Goal: Communication & Community: Answer question/provide support

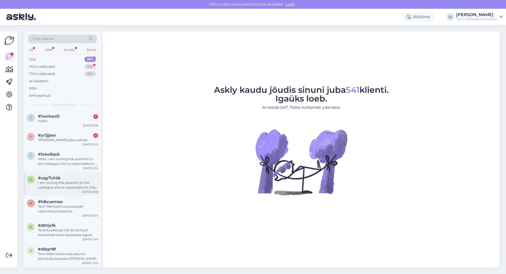
click at [50, 186] on div "I am routing this question to the colleague who is responsible for this topic. …" at bounding box center [68, 184] width 60 height 9
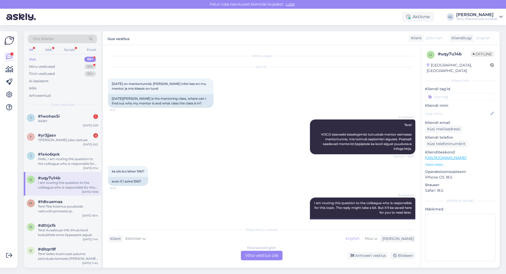
scroll to position [23, 0]
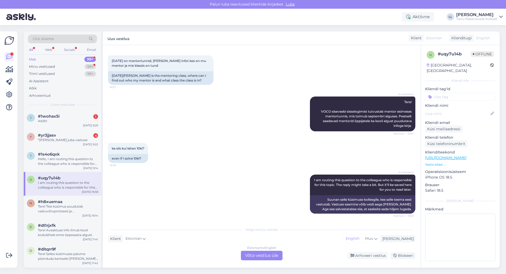
click at [269, 258] on div "Estonian to English Võta vestlus üle" at bounding box center [262, 255] width 42 height 9
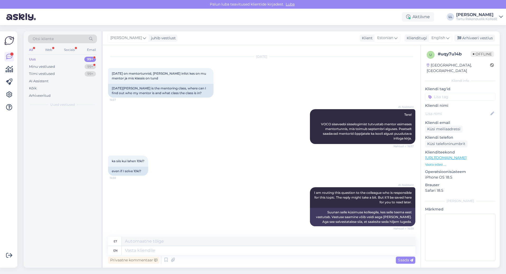
scroll to position [10, 0]
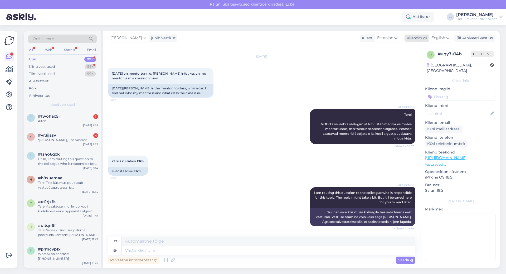
click at [451, 36] on div "English" at bounding box center [441, 38] width 24 height 8
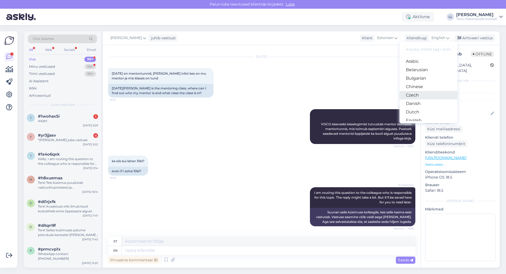
scroll to position [26, 0]
click at [420, 109] on link "Finnish" at bounding box center [429, 111] width 58 height 8
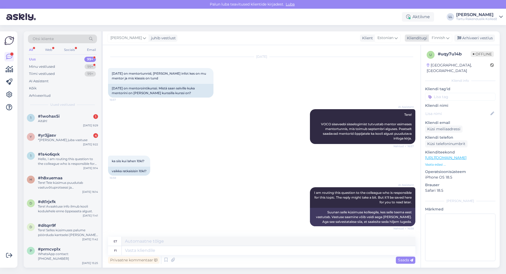
click at [441, 40] on span "Finnish" at bounding box center [438, 38] width 13 height 6
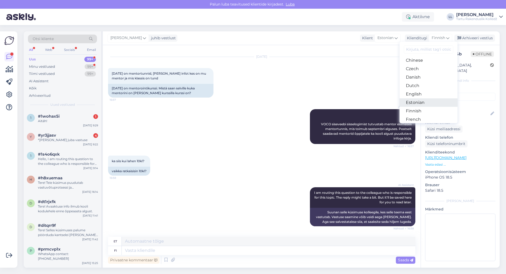
click at [423, 103] on link "Estonian" at bounding box center [429, 102] width 58 height 8
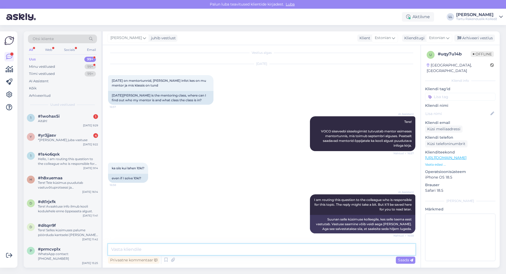
click at [154, 250] on textarea at bounding box center [261, 249] width 307 height 11
click at [317, 251] on textarea "Tere! Kõikide õppegruppide mentortundide [PERSON_NAME] asukohad lisanduvad kodu…" at bounding box center [261, 249] width 307 height 11
click at [354, 250] on textarea "Tere! Kõikide õppegruppide mentortundide [PERSON_NAME] asukohad lisanduvad kodu…" at bounding box center [261, 249] width 307 height 11
type textarea "Tere! Kõikide õppegruppide mentortundide [PERSON_NAME] asukohad lisanduvad kodu…"
click at [406, 257] on div "Saada" at bounding box center [406, 259] width 20 height 7
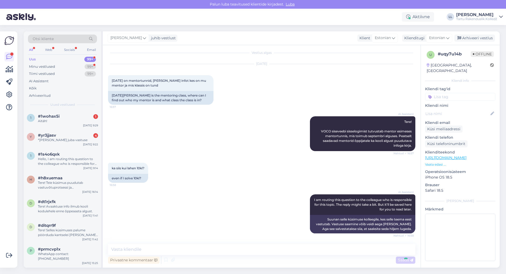
scroll to position [46, 0]
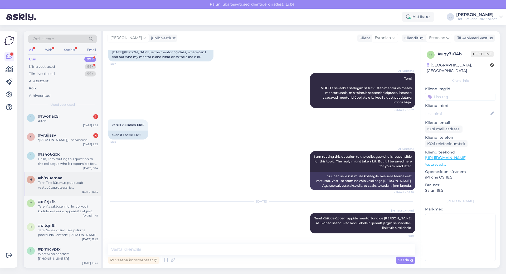
click at [52, 187] on div "Tere! Teie küsimus puudutab vastuvõtuprotsessi ja ühiselamukohtade jaotamise sp…" at bounding box center [68, 184] width 60 height 9
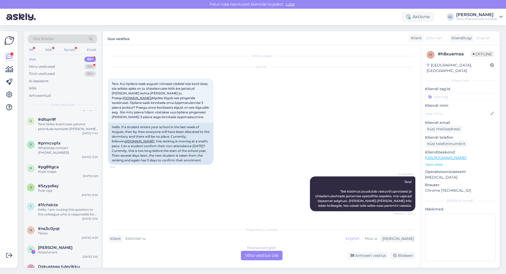
scroll to position [138, 0]
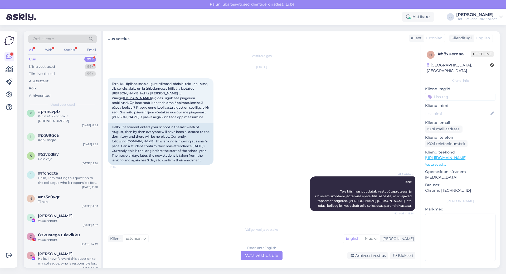
click at [270, 257] on div "Estonian to English Võta vestlus üle" at bounding box center [262, 255] width 42 height 9
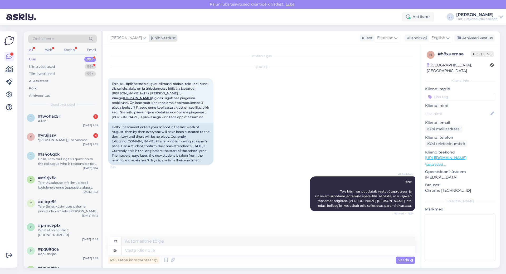
click at [134, 41] on span "[PERSON_NAME]" at bounding box center [125, 38] width 31 height 6
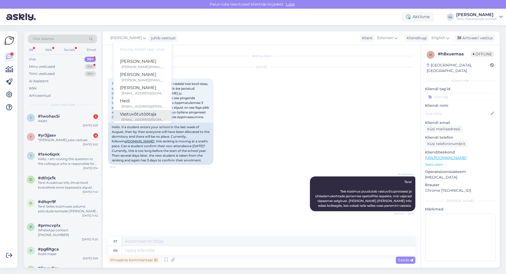
click at [122, 115] on div "Vastuvõtutöötaja" at bounding box center [142, 114] width 45 height 6
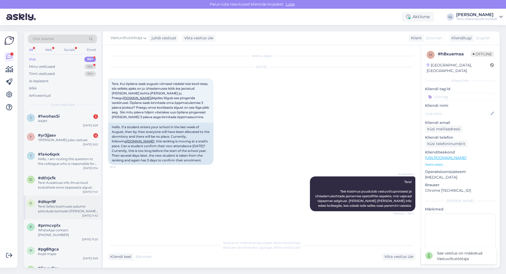
click at [58, 205] on div "Tere! Selles küsimuses palume pöörduda kantselei [PERSON_NAME]: [PERSON_NAME]. …" at bounding box center [68, 208] width 60 height 9
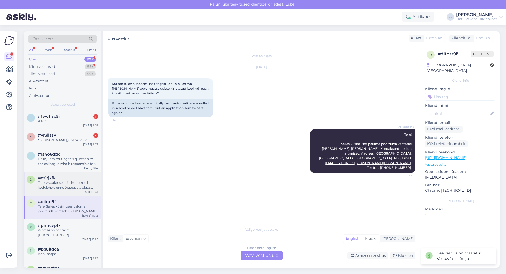
click at [57, 183] on div "Tere! Avaaktuse info ilmub kooli kodulehele enne õppeaasta algust." at bounding box center [68, 184] width 60 height 9
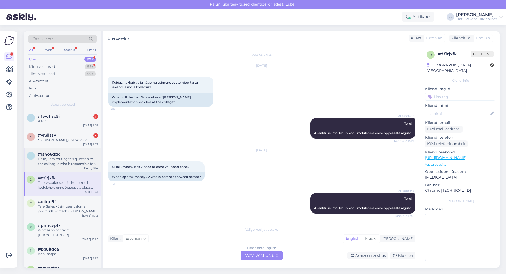
click at [66, 156] on div "#1s4o6qxk" at bounding box center [68, 154] width 60 height 5
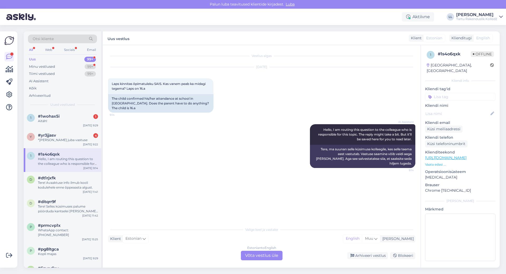
click at [252, 253] on div "Estonian to English Võta vestlus üle" at bounding box center [262, 255] width 42 height 9
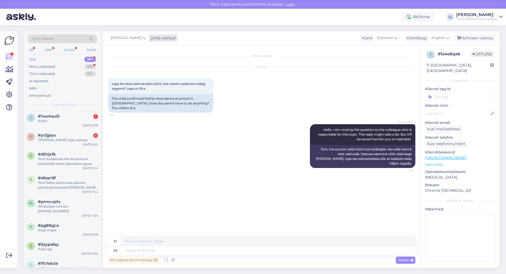
click at [128, 41] on div "[PERSON_NAME]" at bounding box center [128, 38] width 41 height 8
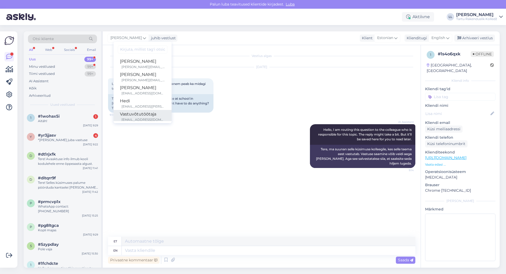
click at [147, 116] on div "Vastuvõtutöötaja" at bounding box center [142, 114] width 45 height 6
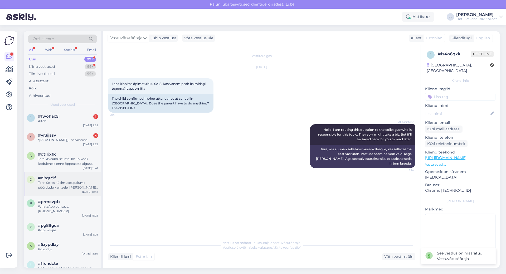
click at [72, 184] on div "Tere! Selles küsimuses palume pöörduda kantselei [PERSON_NAME]: [PERSON_NAME]. …" at bounding box center [68, 184] width 60 height 9
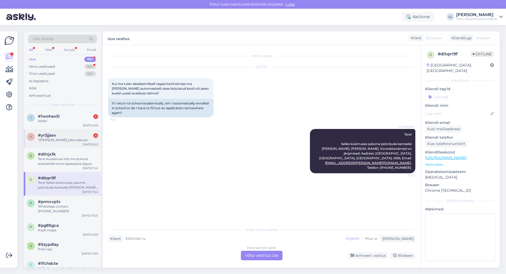
click at [47, 137] on span "#yr3jjasv" at bounding box center [47, 135] width 18 height 5
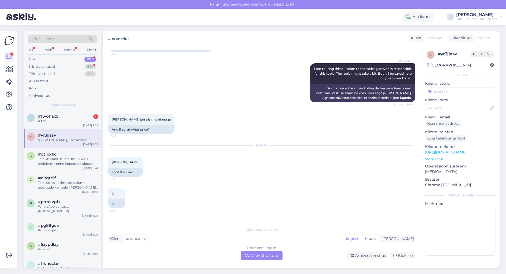
scroll to position [137, 0]
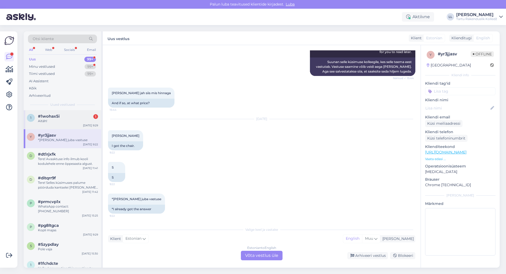
click at [54, 112] on div "1 #1wohax5i 1 Aitäh! [DATE] 9:29" at bounding box center [62, 119] width 77 height 19
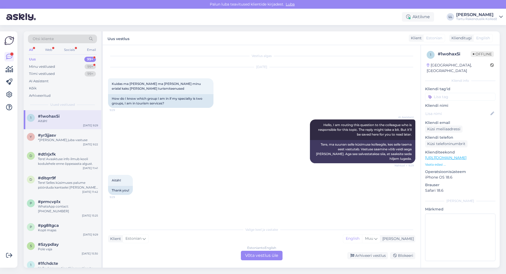
click at [260, 258] on div "Estonian to English Võta vestlus üle" at bounding box center [262, 255] width 42 height 9
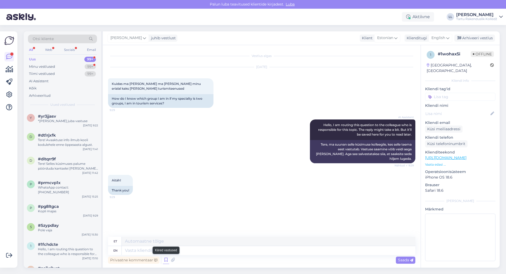
click at [167, 261] on icon at bounding box center [166, 260] width 6 height 8
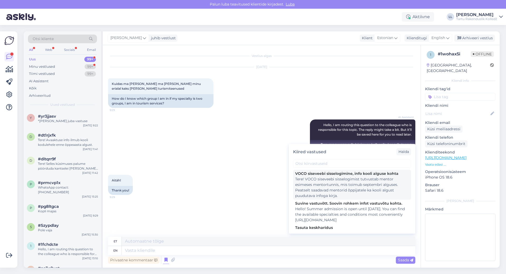
click at [357, 178] on div "Tere! VOCO siseveebi sisselogimist tutvustab mentor esimeses mentortunnis, mis …" at bounding box center [352, 187] width 114 height 22
type textarea "Tere! VOCO siseveebi sisselogimist tutvustab mentor esimeses mentortunnis, mis …"
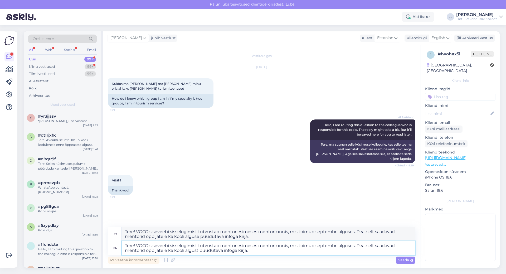
drag, startPoint x: 354, startPoint y: 246, endPoint x: 137, endPoint y: 247, distance: 217.2
click at [137, 247] on textarea "Tere! VOCO siseveebi sisselogimist tutvustab mentor esimeses mentortunnis, mis …" at bounding box center [269, 248] width 294 height 14
type textarea "Tere! Peatselt saadavad mentorid õppijatele ka kooli algust puudutava infoga ki…"
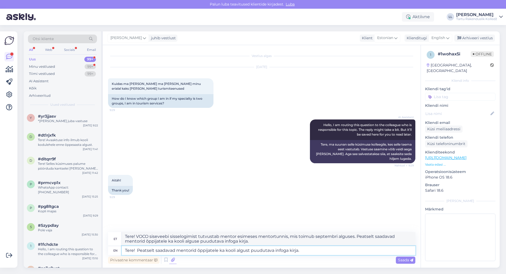
type textarea "Tere! Peatselt saadavad mentorid õppijatele ka kooli alguse puudutava infoga ki…"
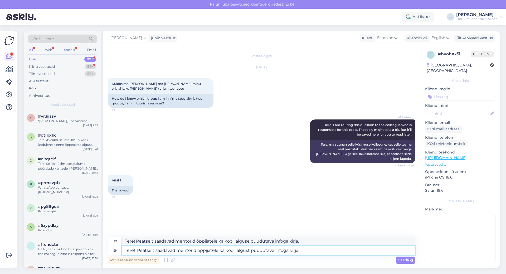
click at [226, 250] on textarea "Tere! Peatselt saadavad mentorid õppijatele ka kooli algust puudutava infoga ki…" at bounding box center [269, 250] width 294 height 9
type textarea "Tere! Peatselt saadavad mentorid õppijatele kkooli algust puudutava infoga kirj…"
type textarea "Tere! Peatselt saadavad mentorid õppijatele kakooli alguse puudutava infoga kir…"
type textarea "Tere! Peatselt saadavad mentorid õppijatele kooli algust puudutava infoga kirja."
type textarea "Tere! Peatselt saadavad mentorid õppijatele kkooli alguse puudutava infoga kirj…"
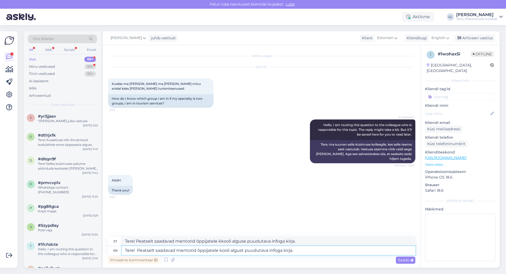
type textarea "Tere! Peatselt saadavad mentorid õppijatelekooli algust puudutava infoga kirja."
type textarea "Tere! Peatselt saadavad mentorid õppijatele kooli algust puudutava infoga kirja."
type textarea "Tere! Peatselt saadavad mentorid õppijatele kooli alguse puudutava infoga kirja."
click at [301, 252] on textarea "Tere! Peatselt saadavad mentorid õppijatele kooli algust puudutava infoga kirja." at bounding box center [269, 250] width 294 height 9
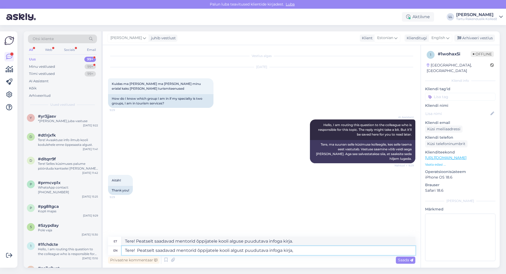
type textarea "Tere! Peatselt saadavad mentorid õppijatele kooli algust puudutava infoga kirja,"
type textarea "Tere! Peatselt saadavad mentorid õppijatele kooli alguse puudutava infoga kirja,"
type textarea "Tere! Peatselt saadavad mentorid õppijatele kooli algust puudutava infoga kirja…"
type textarea "Tere! Peatselt saadavad mentorid õppijatele kooli alguse puudutava infoga kirja…"
type textarea "Tere! Peatselt saadavad mentorid õppijatele kooli algust puudutava infoga kirja…"
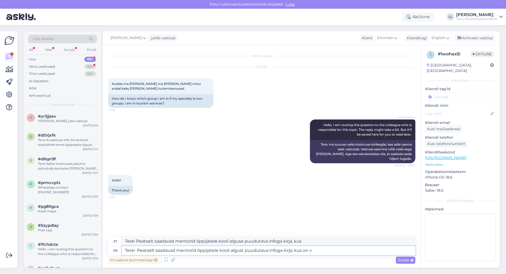
type textarea "Tere! Peatselt saadavad mentorid õppijatele kooli alguse puudutava infoga kirja…"
type textarea "Tere! Peatselt saadavad mentorid õppijatele kooli algust puudutava infoga kirja…"
type textarea "Tere! Peatselt saadavad mentorid õppijatele kooli alguse puudutava infoga kirja…"
type textarea "Tere! Peatselt saadavad mentorid õppijatele kooli algust puudutava infoga kirja…"
type textarea "Tere! Peatselt saadavad mentorid õppijatele kooli alguse puudutava infoga kirja…"
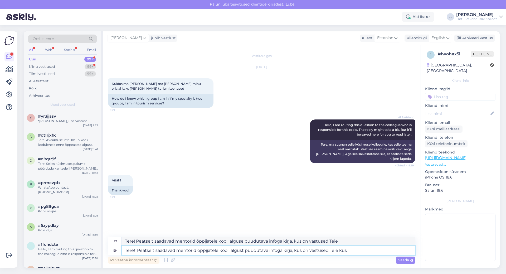
type textarea "Tere! Peatselt saadavad mentorid õppijatele kooli algust puudutava infoga kirja…"
type textarea "Tere! Peatselt saadavad mentorid õppijatele kooli alguse puudutava infoga kirja…"
type textarea "Tere! Peatselt saadavad mentorid õppijatele kooli algust puudutava infoga kirja…"
type textarea "Tere! Peatselt saadavad mentorid õppijatele kooli alguse puudutava infoga kirja…"
type textarea "Tere! Peatselt saadavad mentorid õppijatele kooli algust puudutava infoga kirja…"
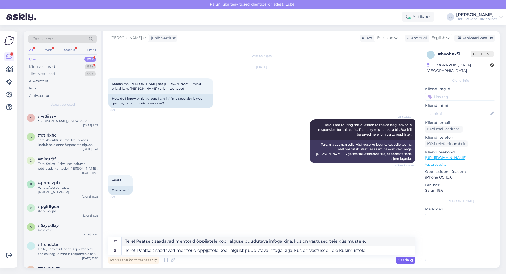
click at [403, 258] on span "Saada" at bounding box center [405, 259] width 15 height 5
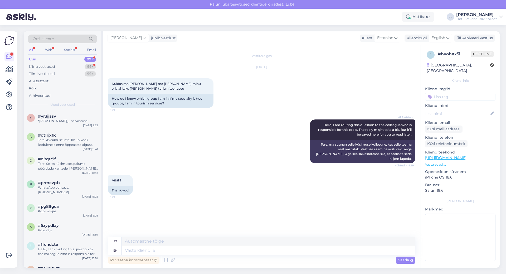
scroll to position [5, 0]
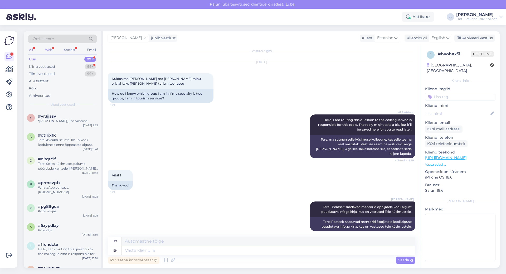
click at [49, 49] on div "Web" at bounding box center [48, 49] width 9 height 7
click at [72, 48] on div "Socials" at bounding box center [69, 49] width 13 height 7
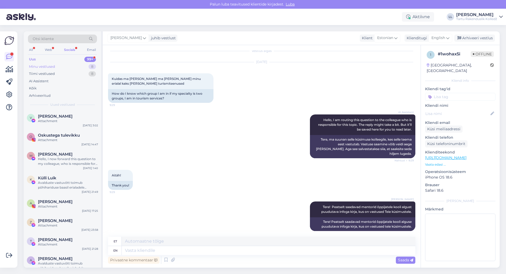
click at [43, 66] on div "Minu vestlused" at bounding box center [42, 66] width 26 height 5
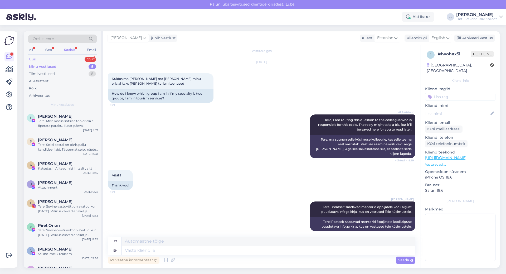
click at [33, 57] on div "Uus" at bounding box center [32, 59] width 7 height 5
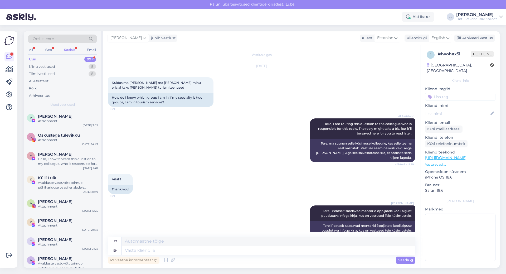
scroll to position [0, 0]
